Goal: Transaction & Acquisition: Purchase product/service

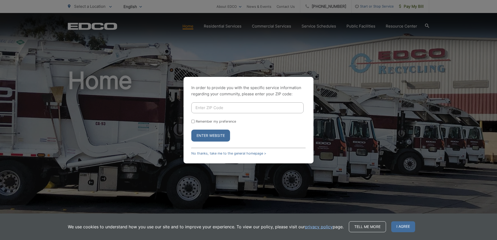
click at [217, 109] on input "Enter ZIP Code" at bounding box center [247, 107] width 112 height 11
type input "92020"
click at [191, 130] on button "Enter Website" at bounding box center [210, 136] width 39 height 12
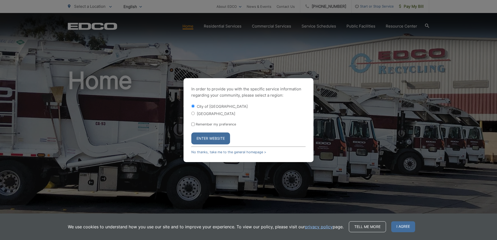
click at [214, 139] on button "Enter Website" at bounding box center [210, 139] width 39 height 12
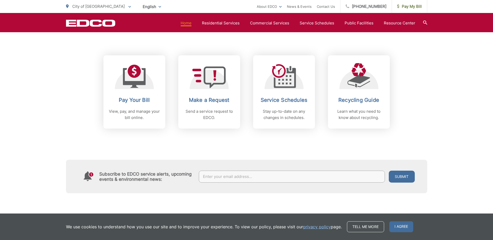
scroll to position [207, 0]
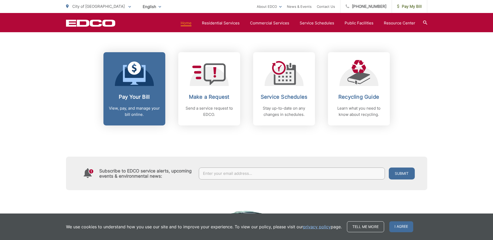
click at [131, 73] on icon at bounding box center [134, 68] width 13 height 13
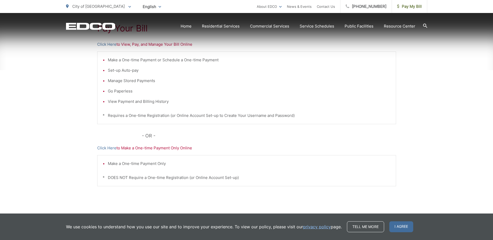
scroll to position [116, 0]
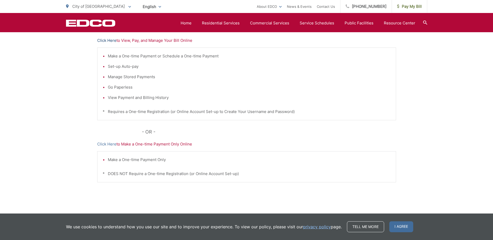
click at [108, 41] on link "Click Here" at bounding box center [106, 40] width 19 height 6
